Goal: Task Accomplishment & Management: Manage account settings

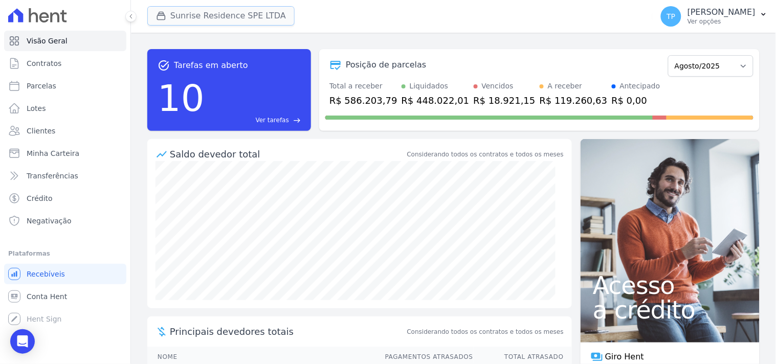
click at [224, 17] on button "Sunrise Residence SPE LTDA" at bounding box center [220, 15] width 147 height 19
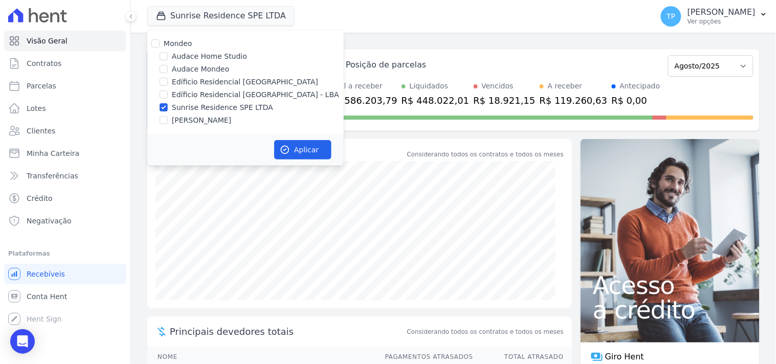
click at [216, 91] on label "Edíficio Residencial [GEOGRAPHIC_DATA] - LBA" at bounding box center [255, 95] width 167 height 11
click at [168, 91] on input "Edíficio Residencial [GEOGRAPHIC_DATA] - LBA" at bounding box center [164, 95] width 8 height 8
checkbox input "true"
click at [211, 104] on label "Sunrise Residence SPE LTDA" at bounding box center [222, 107] width 101 height 11
click at [168, 104] on input "Sunrise Residence SPE LTDA" at bounding box center [164, 107] width 8 height 8
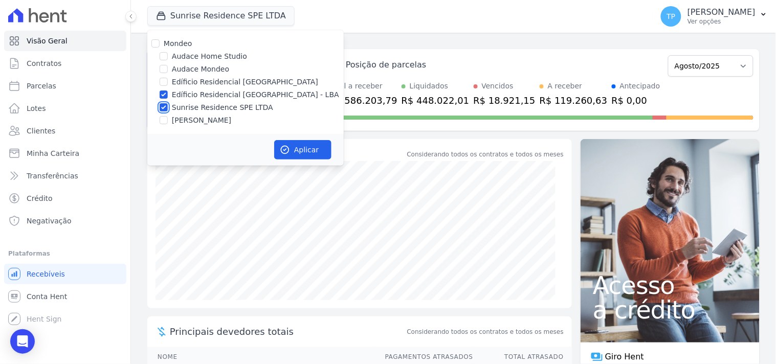
checkbox input "false"
click at [315, 158] on button "Aplicar" at bounding box center [302, 149] width 57 height 19
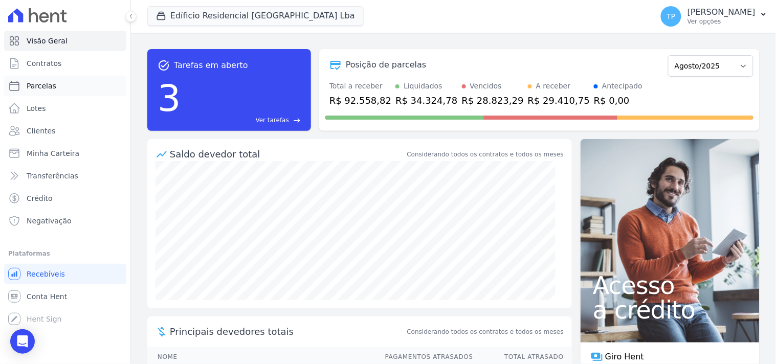
click at [55, 91] on link "Parcelas" at bounding box center [65, 86] width 122 height 20
select select
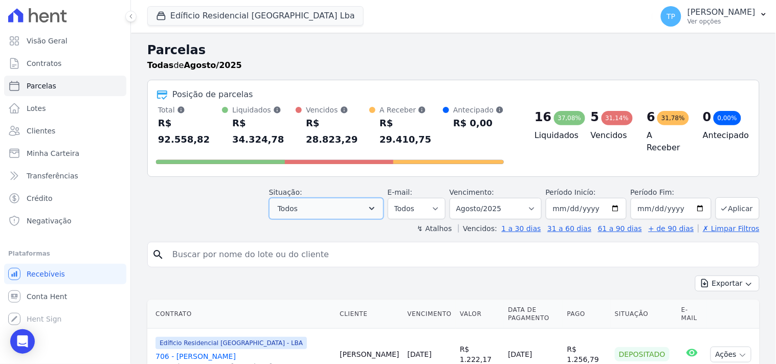
click at [310, 198] on button "Todos" at bounding box center [326, 208] width 115 height 21
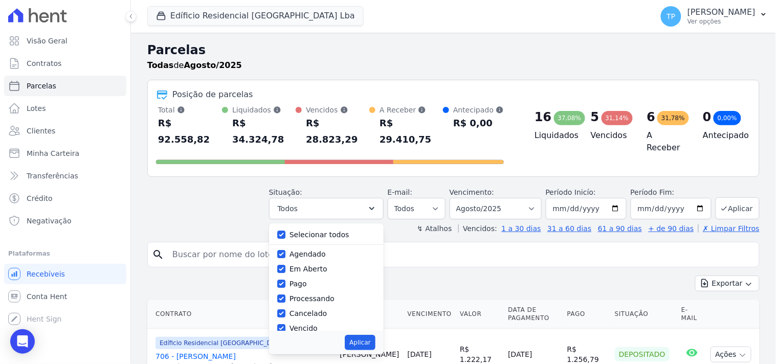
click at [308, 231] on label "Selecionar todos" at bounding box center [320, 235] width 60 height 8
click at [286, 231] on input "Selecionar todos" at bounding box center [281, 235] width 8 height 8
checkbox input "false"
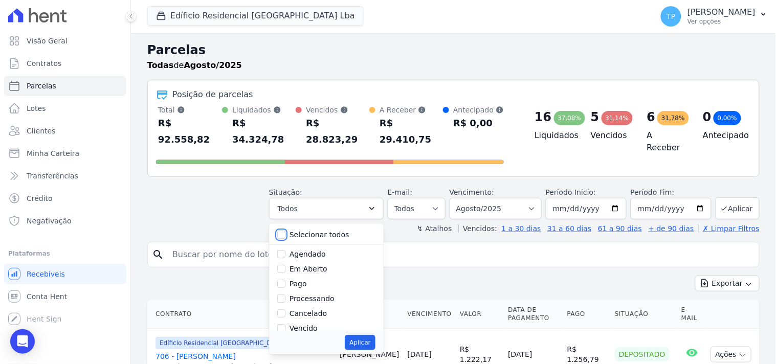
checkbox input "false"
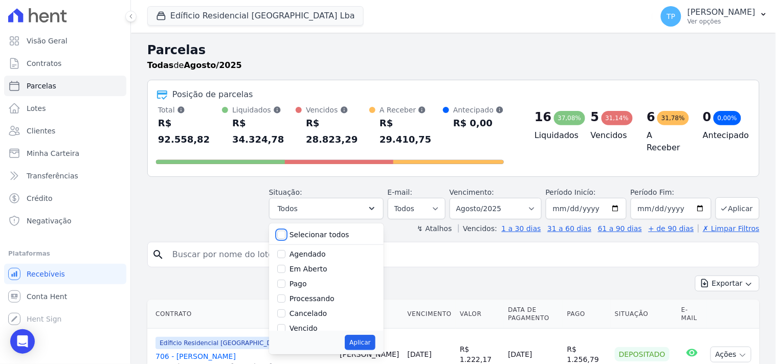
checkbox input "false"
click at [317, 268] on label "Vencido" at bounding box center [304, 272] width 28 height 8
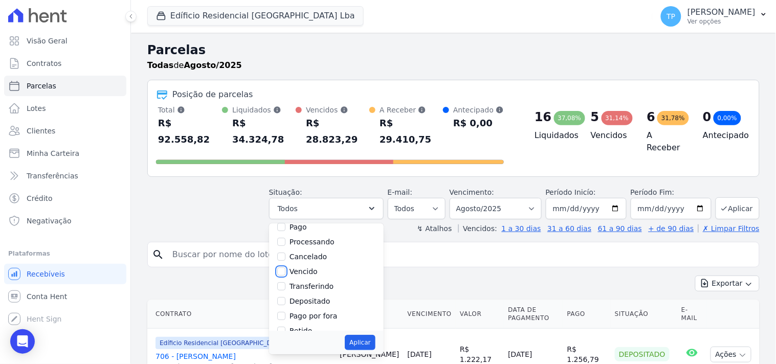
click at [286, 268] on input "Vencido" at bounding box center [281, 272] width 8 height 8
checkbox input "true"
click at [362, 335] on button "Aplicar" at bounding box center [360, 342] width 30 height 15
select select "overdue"
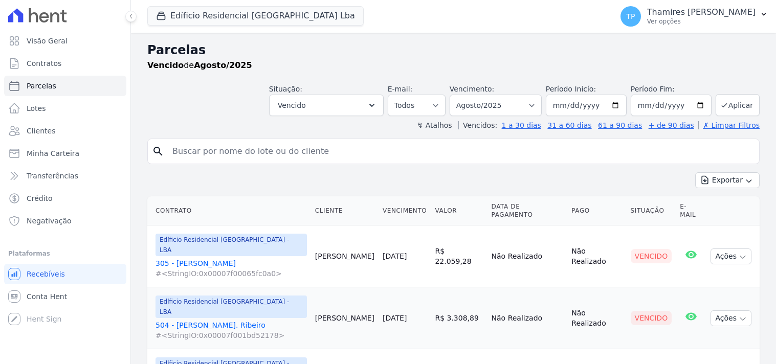
select select
click at [457, 97] on select "Filtrar por período ──────── Todos os meses Junho/2023 Julho/2023 Agosto/2023 S…" at bounding box center [496, 105] width 92 height 21
select select "all"
click at [456, 95] on select "Filtrar por período ──────── Todos os meses Junho/2023 Julho/2023 Agosto/2023 S…" at bounding box center [496, 105] width 92 height 21
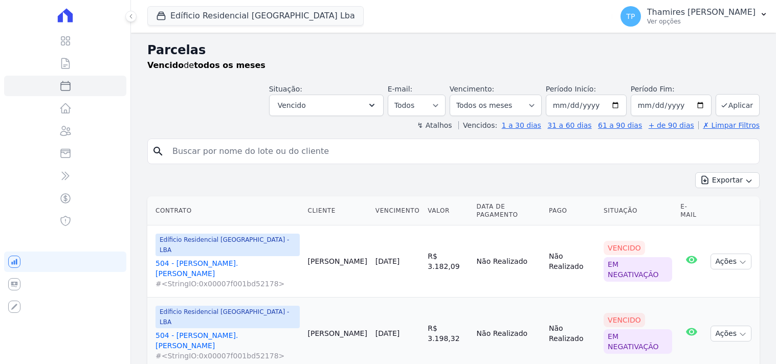
select select
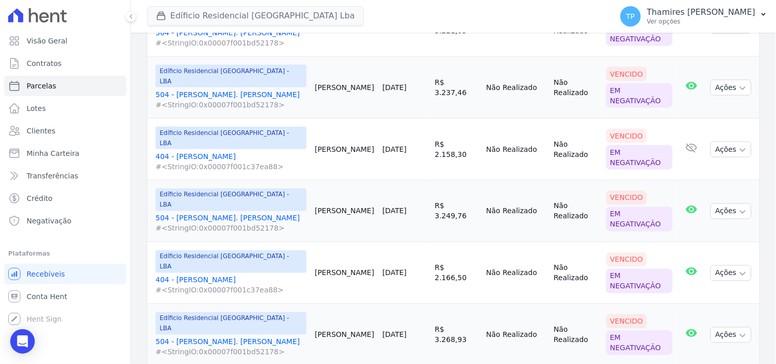
scroll to position [355, 0]
